Goal: Find specific page/section: Find specific page/section

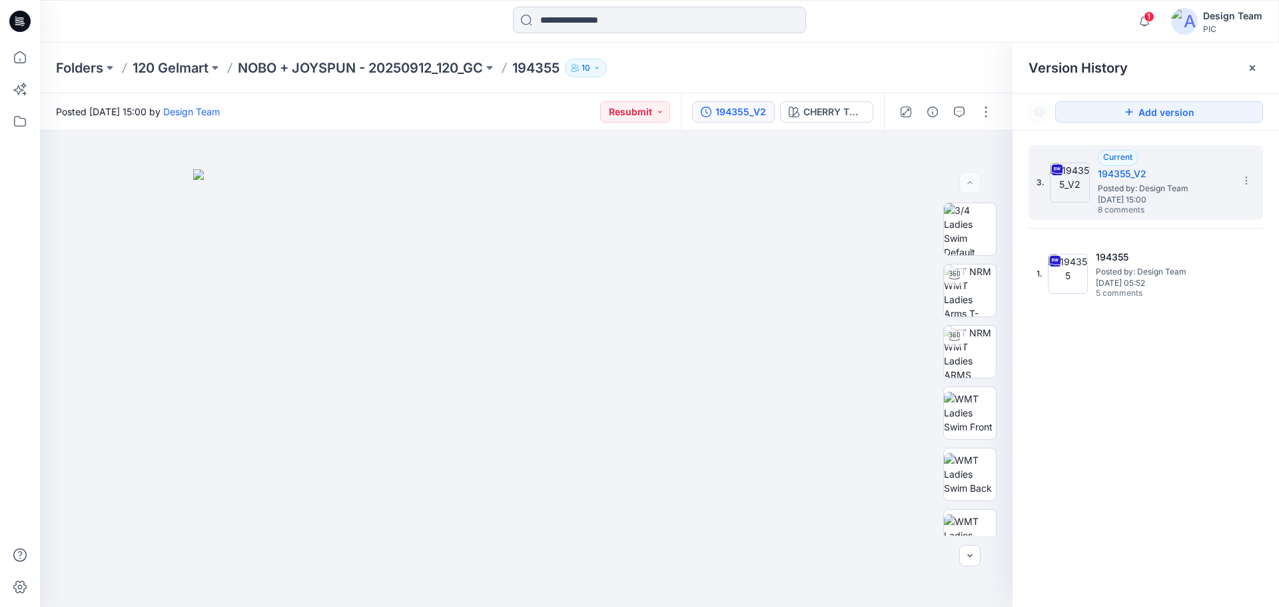
click at [569, 21] on input at bounding box center [659, 20] width 293 height 27
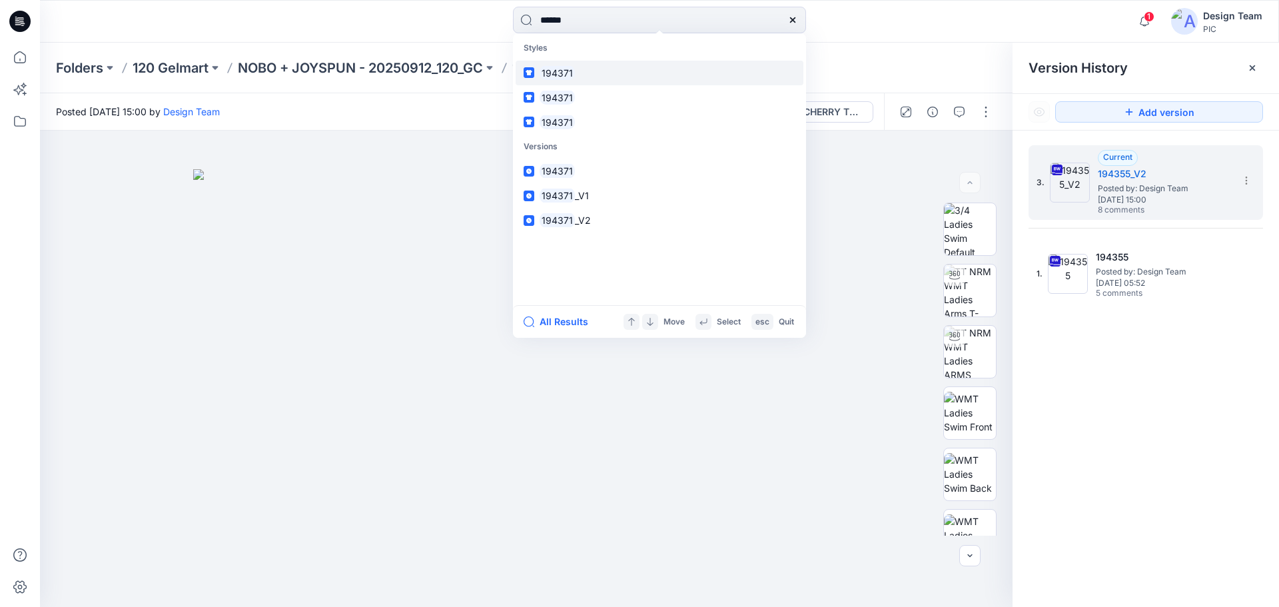
type input "******"
click at [569, 68] on mark "194371" at bounding box center [556, 72] width 35 height 15
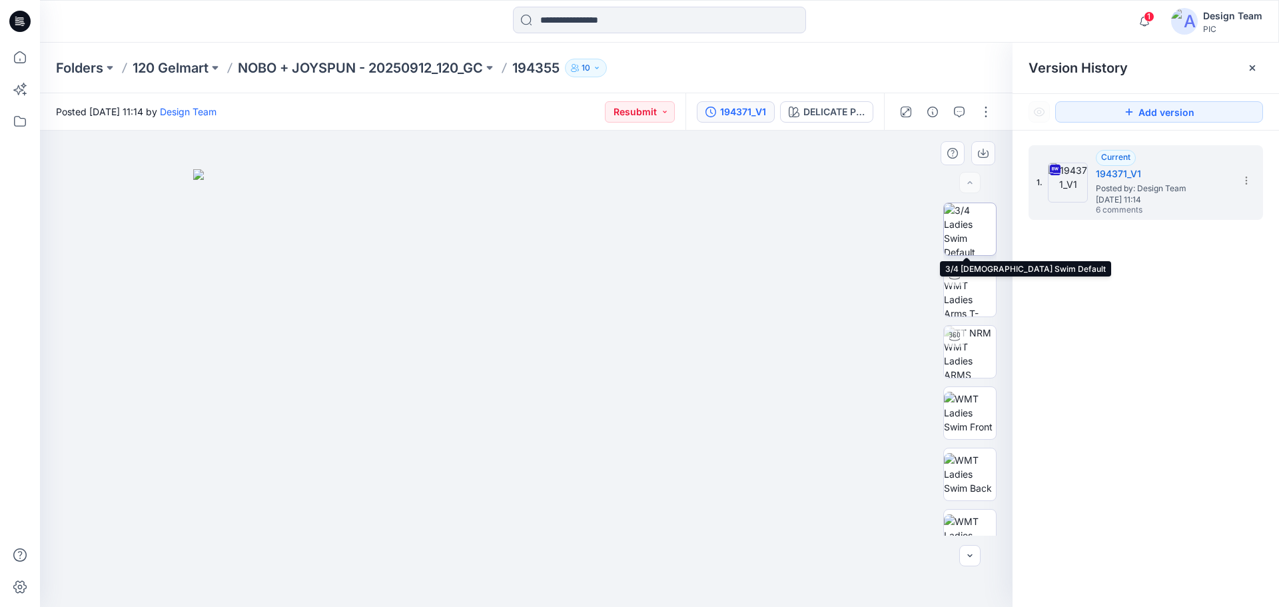
click at [961, 244] on img at bounding box center [970, 229] width 52 height 52
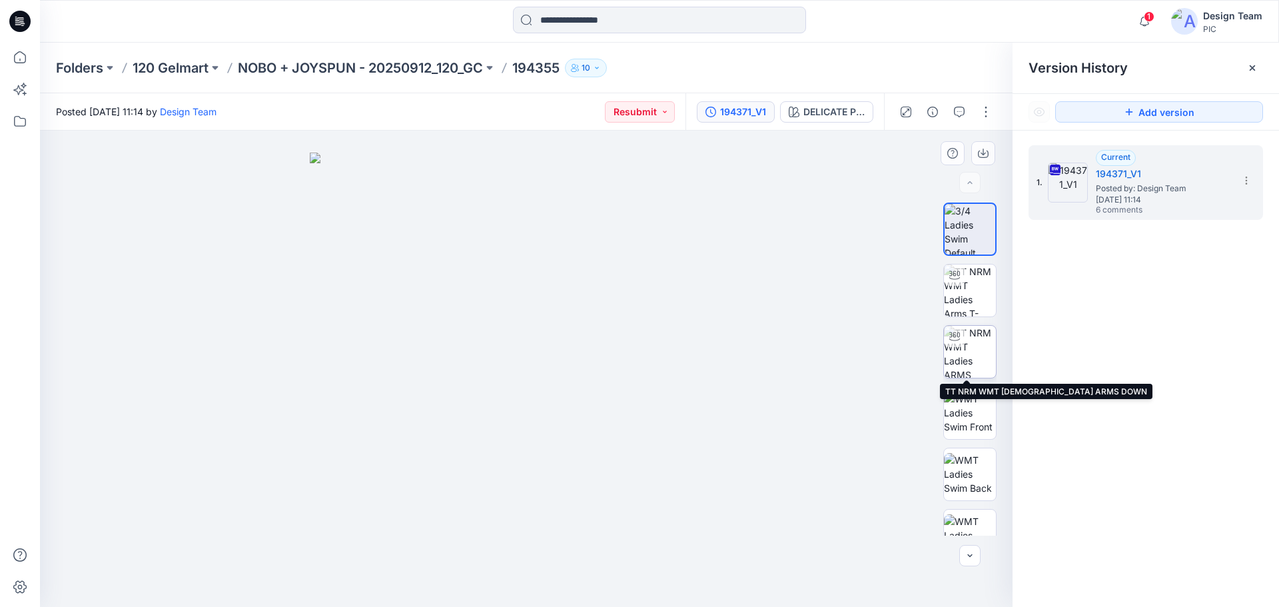
click at [956, 342] on div at bounding box center [954, 336] width 21 height 21
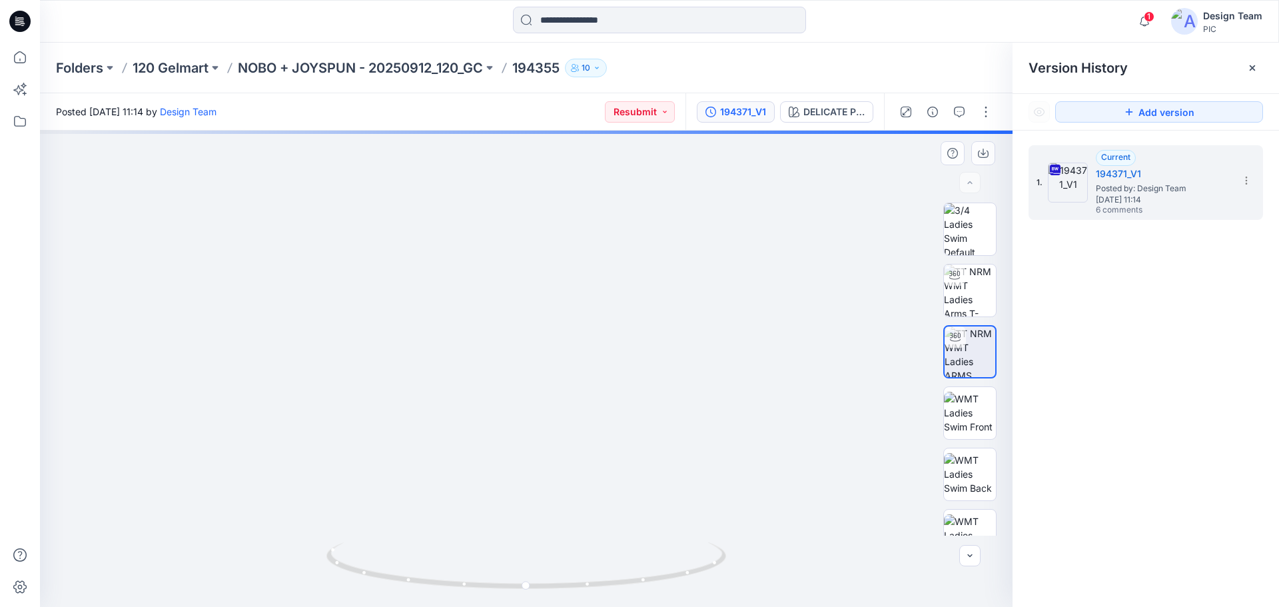
drag, startPoint x: 522, startPoint y: 402, endPoint x: 541, endPoint y: 242, distance: 161.6
click at [541, 242] on img at bounding box center [531, 145] width 1299 height 923
